Goal: Transaction & Acquisition: Purchase product/service

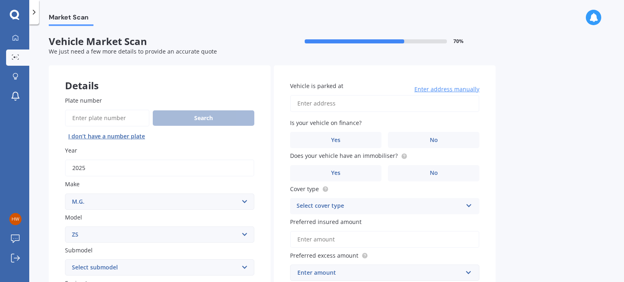
select select "M.G."
select select "ZS"
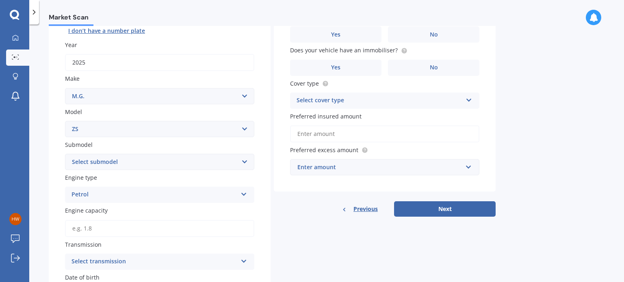
scroll to position [109, 0]
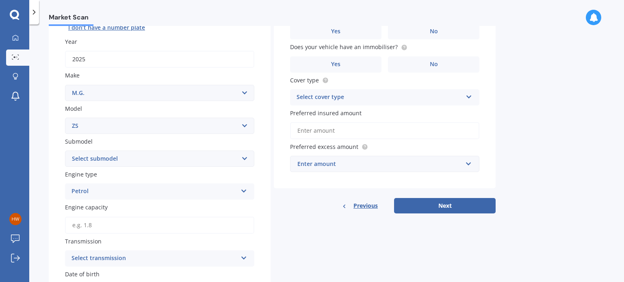
click at [244, 160] on select "Select submodel (All) Essence EV Excite 1.5 Excite 1.5/4AT Excite EV Long Range…" at bounding box center [159, 159] width 189 height 16
select select "EXCITE 1.5"
click at [65, 151] on select "Select submodel (All) Essence EV Excite 1.5 Excite 1.5/4AT Excite EV Long Range…" at bounding box center [159, 159] width 189 height 16
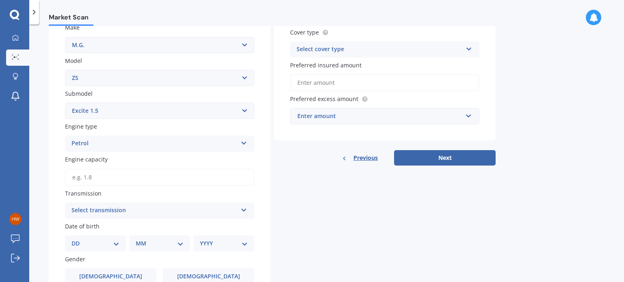
scroll to position [170, 0]
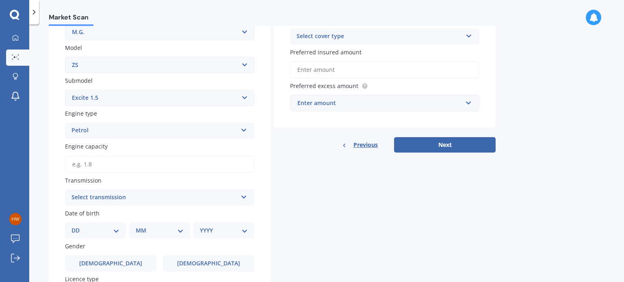
click at [242, 195] on icon at bounding box center [243, 196] width 7 height 6
click at [88, 212] on div "Auto" at bounding box center [159, 213] width 188 height 15
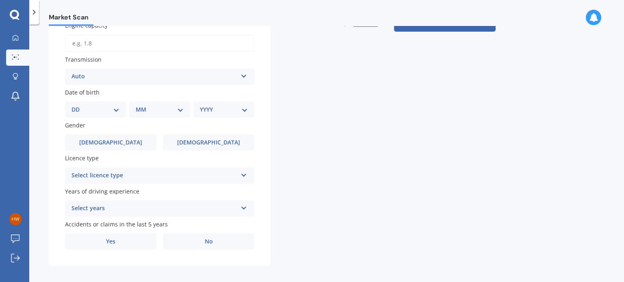
scroll to position [296, 0]
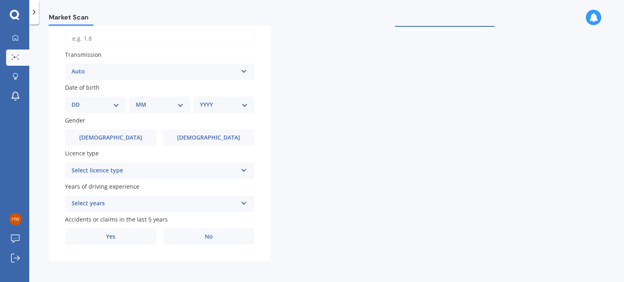
click at [242, 168] on icon at bounding box center [243, 169] width 7 height 6
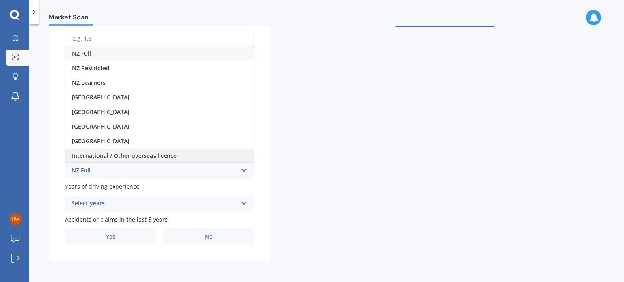
click at [172, 152] on span "International / Other overseas licence" at bounding box center [124, 156] width 105 height 8
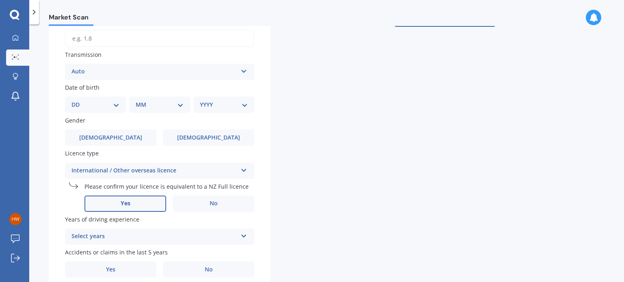
click at [148, 204] on label "Yes" at bounding box center [125, 204] width 82 height 16
click at [0, 0] on input "Yes" at bounding box center [0, 0] width 0 height 0
click at [116, 104] on select "DD 01 02 03 04 05 06 07 08 09 10 11 12 13 14 15 16 17 18 19 20 21 22 23 24 25 2…" at bounding box center [95, 104] width 48 height 9
select select "14"
click at [78, 100] on select "DD 01 02 03 04 05 06 07 08 09 10 11 12 13 14 15 16 17 18 19 20 21 22 23 24 25 2…" at bounding box center [95, 104] width 48 height 9
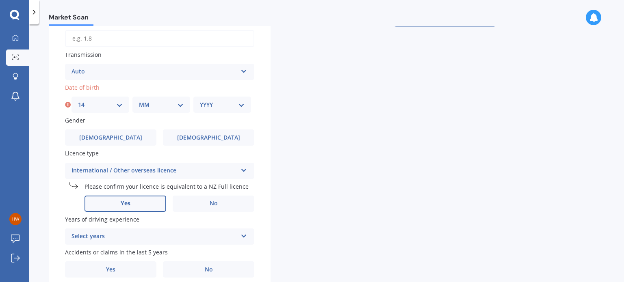
click at [180, 100] on select "MM 01 02 03 04 05 06 07 08 09 10 11 12" at bounding box center [161, 104] width 45 height 9
select select "02"
click at [139, 100] on select "MM 01 02 03 04 05 06 07 08 09 10 11 12" at bounding box center [161, 104] width 45 height 9
click at [214, 110] on div "YYYY 2025 2024 2023 2022 2021 2020 2019 2018 2017 2016 2015 2014 2013 2012 2011…" at bounding box center [222, 105] width 58 height 16
click at [240, 107] on select "YYYY 2025 2024 2023 2022 2021 2020 2019 2018 2017 2016 2015 2014 2013 2012 2011…" at bounding box center [222, 104] width 45 height 9
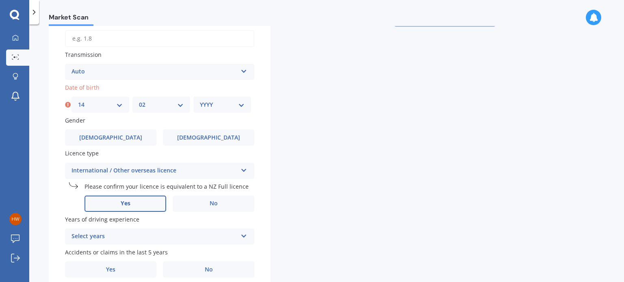
select select "1989"
click at [200, 100] on select "YYYY 2025 2024 2023 2022 2021 2020 2019 2018 2017 2016 2015 2014 2013 2012 2011…" at bounding box center [222, 104] width 45 height 9
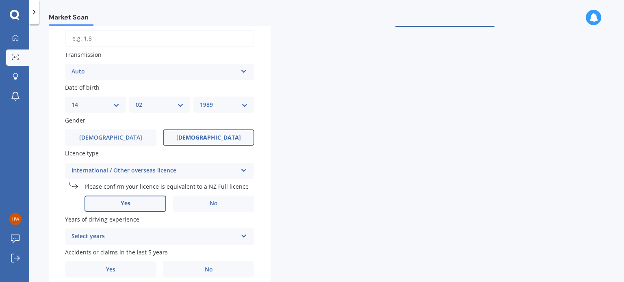
click at [210, 138] on span "[DEMOGRAPHIC_DATA]" at bounding box center [208, 137] width 65 height 7
click at [0, 0] on input "[DEMOGRAPHIC_DATA]" at bounding box center [0, 0] width 0 height 0
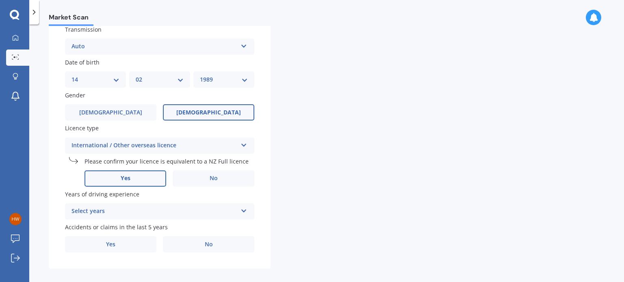
scroll to position [329, 0]
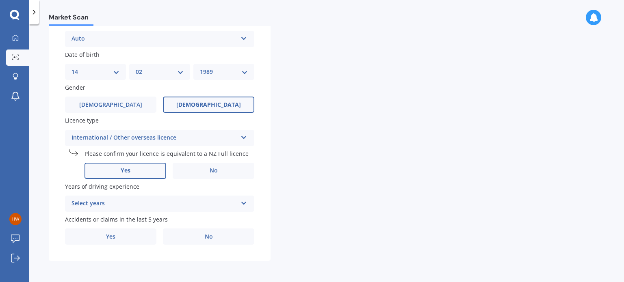
click at [243, 203] on icon at bounding box center [243, 202] width 7 height 6
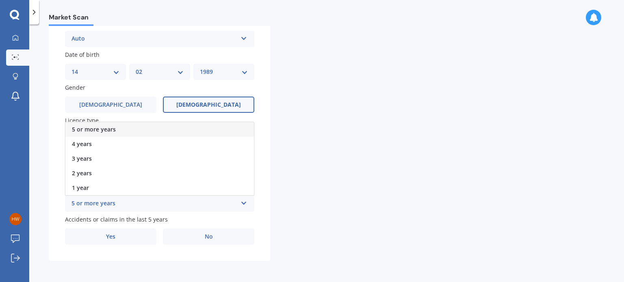
click at [148, 128] on div "5 or more years" at bounding box center [159, 129] width 188 height 15
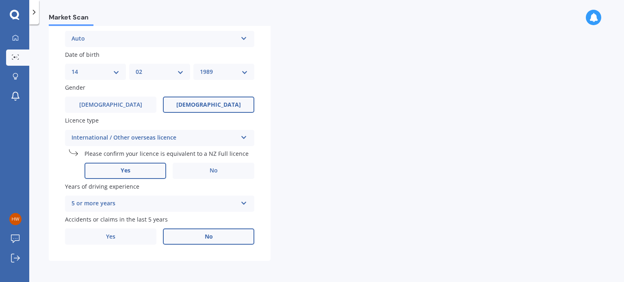
click at [198, 237] on label "No" at bounding box center [208, 237] width 91 height 16
click at [0, 0] on input "No" at bounding box center [0, 0] width 0 height 0
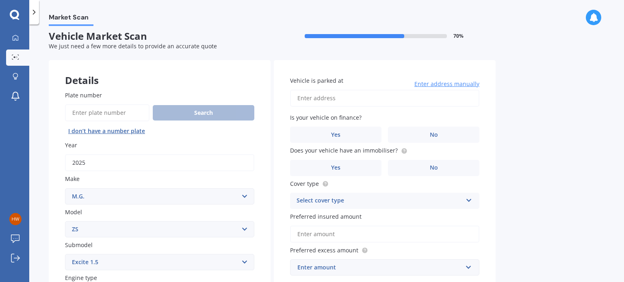
scroll to position [4, 0]
click at [371, 100] on input "Vehicle is parked at" at bounding box center [384, 99] width 189 height 17
type input "[STREET_ADDRESS]"
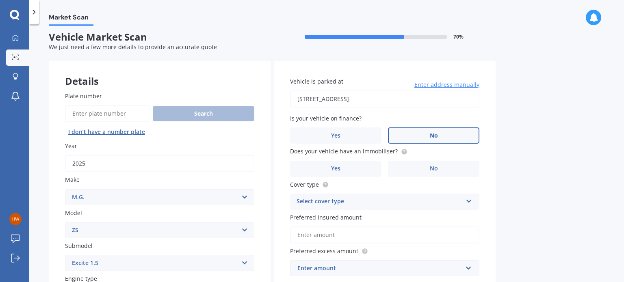
click at [408, 135] on label "No" at bounding box center [433, 136] width 91 height 16
click at [0, 0] on input "No" at bounding box center [0, 0] width 0 height 0
click at [366, 164] on label "Yes" at bounding box center [335, 169] width 91 height 16
click at [0, 0] on input "Yes" at bounding box center [0, 0] width 0 height 0
click at [386, 204] on div "Select cover type" at bounding box center [380, 202] width 166 height 10
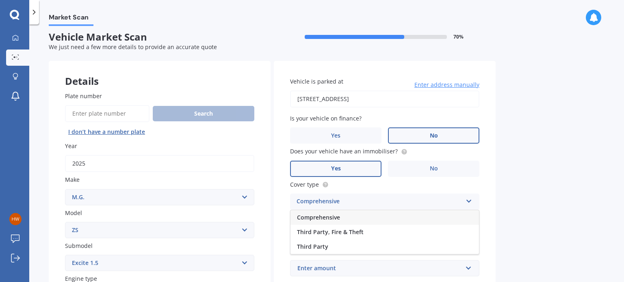
click at [343, 218] on div "Comprehensive" at bounding box center [384, 217] width 188 height 15
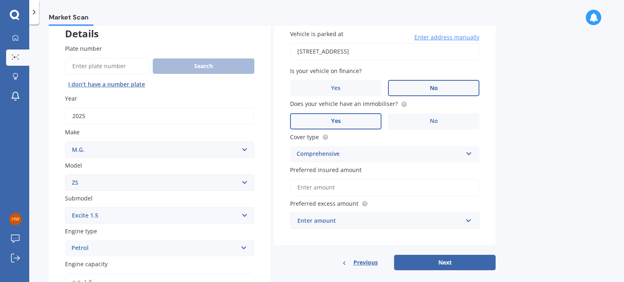
scroll to position [52, 0]
click at [376, 188] on input "Preferred insured amount" at bounding box center [384, 187] width 189 height 17
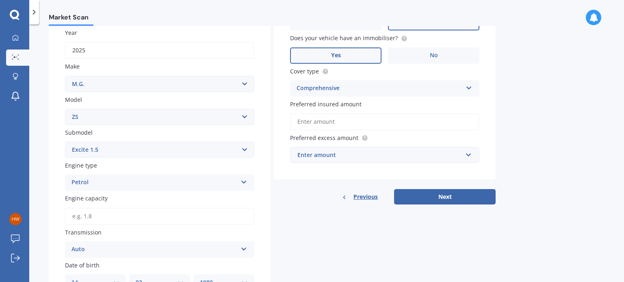
scroll to position [117, 0]
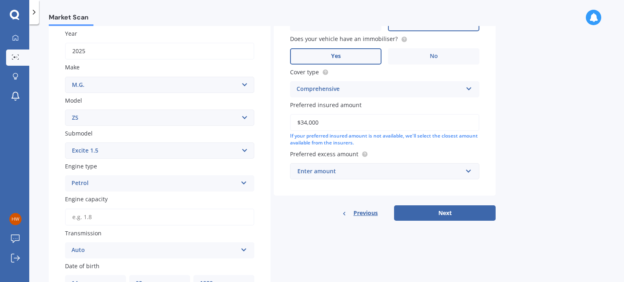
type input "$34,000"
click at [380, 172] on div "Enter amount" at bounding box center [379, 171] width 165 height 9
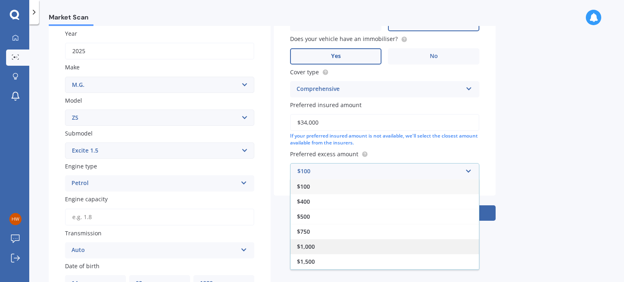
click at [324, 245] on div "$1,000" at bounding box center [384, 246] width 188 height 15
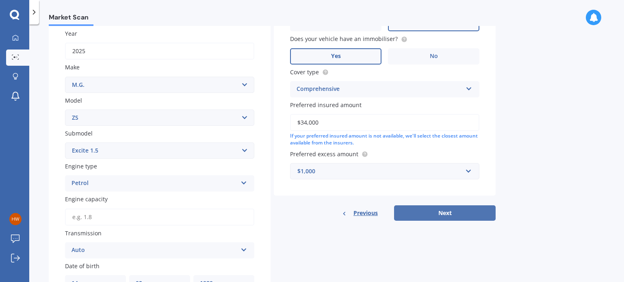
click at [415, 210] on button "Next" at bounding box center [445, 213] width 102 height 15
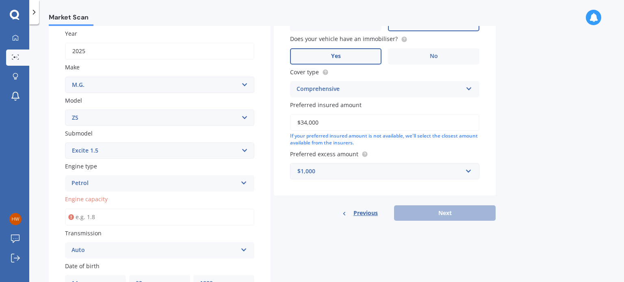
click at [151, 149] on select "Select submodel (All) Essence EV Excite 1.5 Excite 1.5/4AT Excite EV Long Range…" at bounding box center [159, 151] width 189 height 16
click at [120, 218] on input "Engine capacity" at bounding box center [159, 217] width 189 height 17
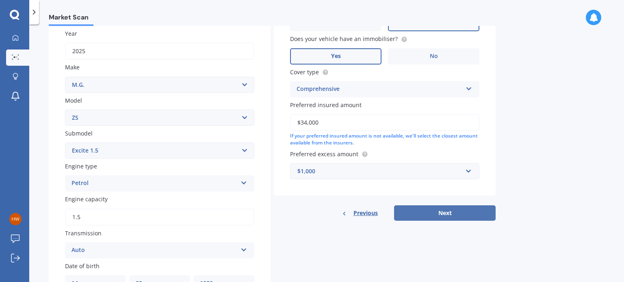
type input "1.5"
click at [421, 209] on button "Next" at bounding box center [445, 213] width 102 height 15
select select "14"
select select "02"
select select "1989"
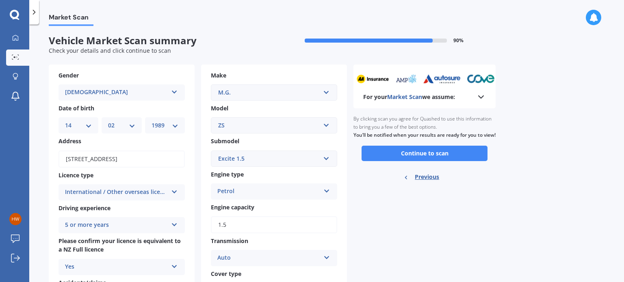
scroll to position [0, 0]
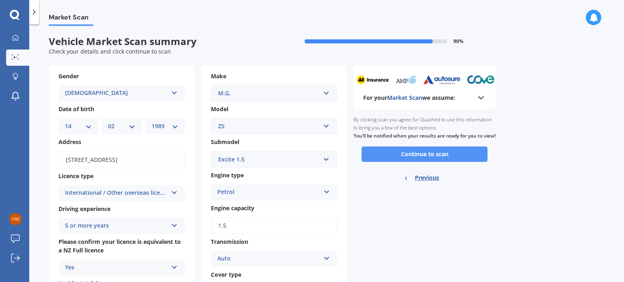
click at [434, 162] on button "Continue to scan" at bounding box center [425, 154] width 126 height 15
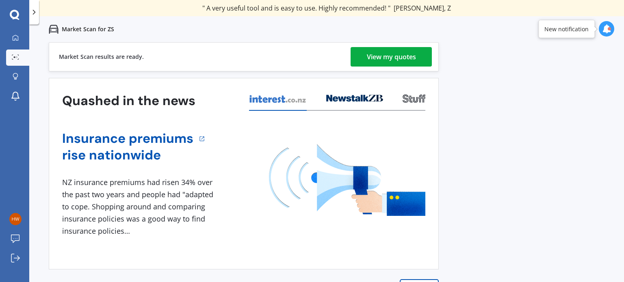
click at [391, 60] on div "View my quotes" at bounding box center [391, 56] width 49 height 19
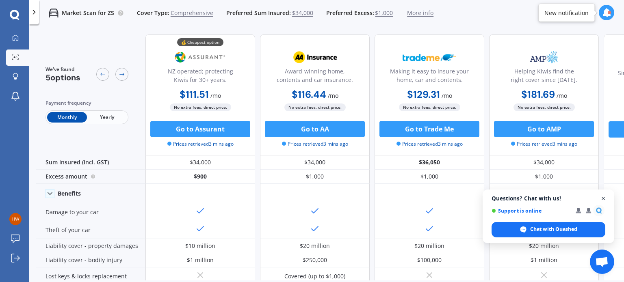
click at [603, 199] on span "Open chat" at bounding box center [603, 199] width 10 height 10
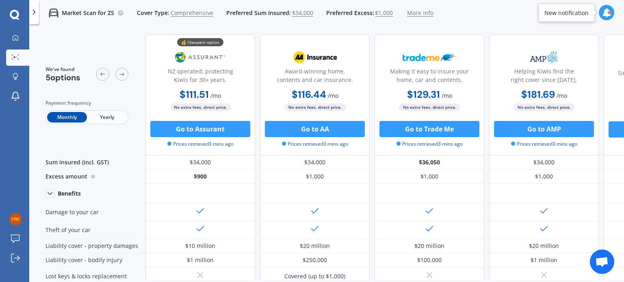
click at [113, 116] on span "Yearly" at bounding box center [107, 117] width 40 height 11
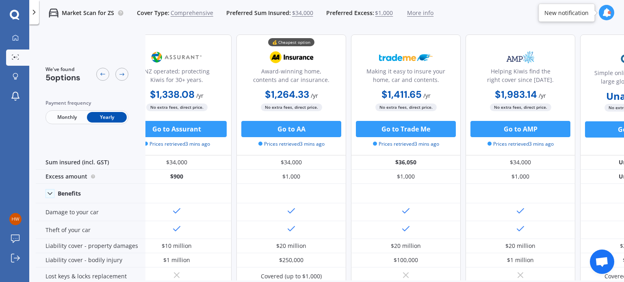
scroll to position [0, 21]
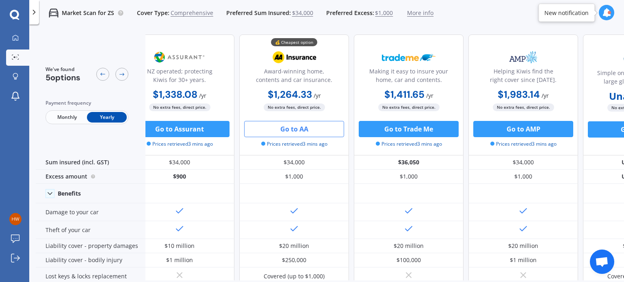
click at [331, 134] on button "Go to AA" at bounding box center [294, 129] width 100 height 16
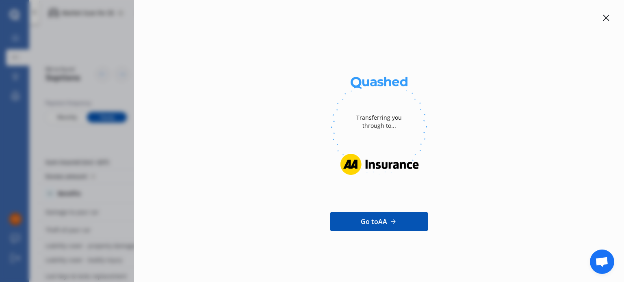
click at [605, 17] on icon at bounding box center [606, 18] width 6 height 6
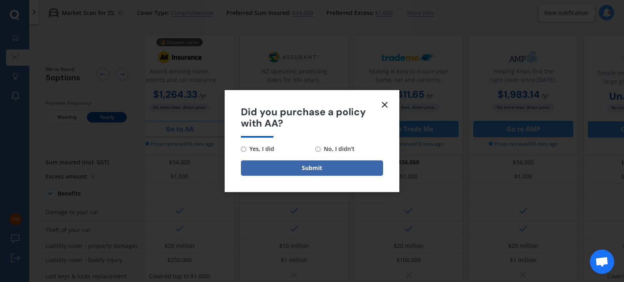
click at [330, 149] on span "No, I didn't" at bounding box center [337, 149] width 34 height 10
click at [320, 149] on input "No, I didn't" at bounding box center [317, 149] width 5 height 5
radio input "true"
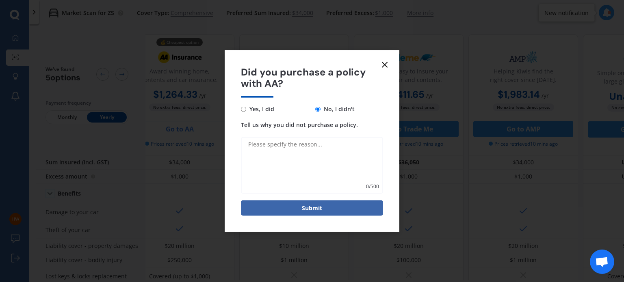
click at [385, 63] on icon at bounding box center [385, 65] width 10 height 10
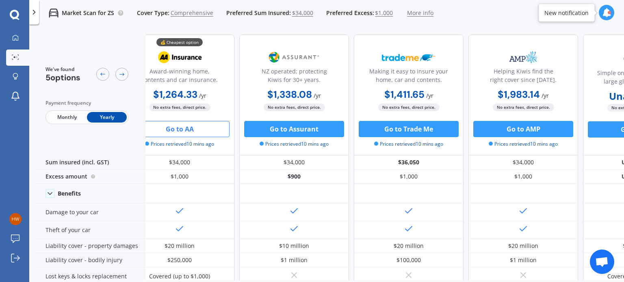
click at [416, 14] on span "More info" at bounding box center [420, 13] width 26 height 8
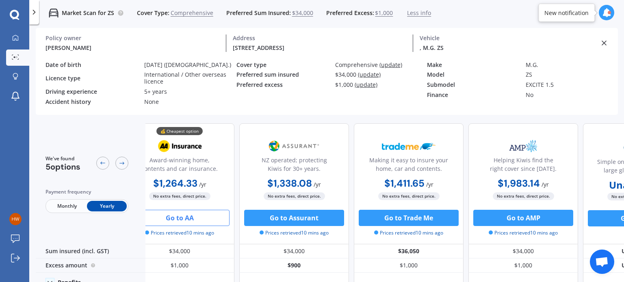
click at [604, 43] on line at bounding box center [604, 43] width 4 height 4
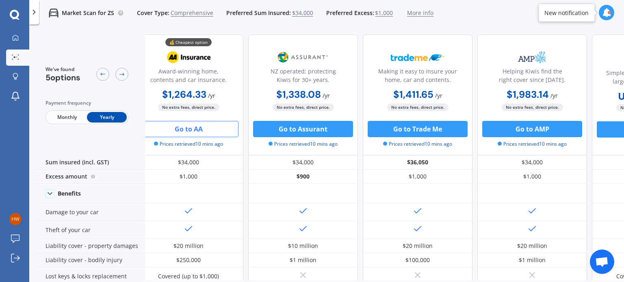
scroll to position [0, 0]
